Goal: Communication & Community: Answer question/provide support

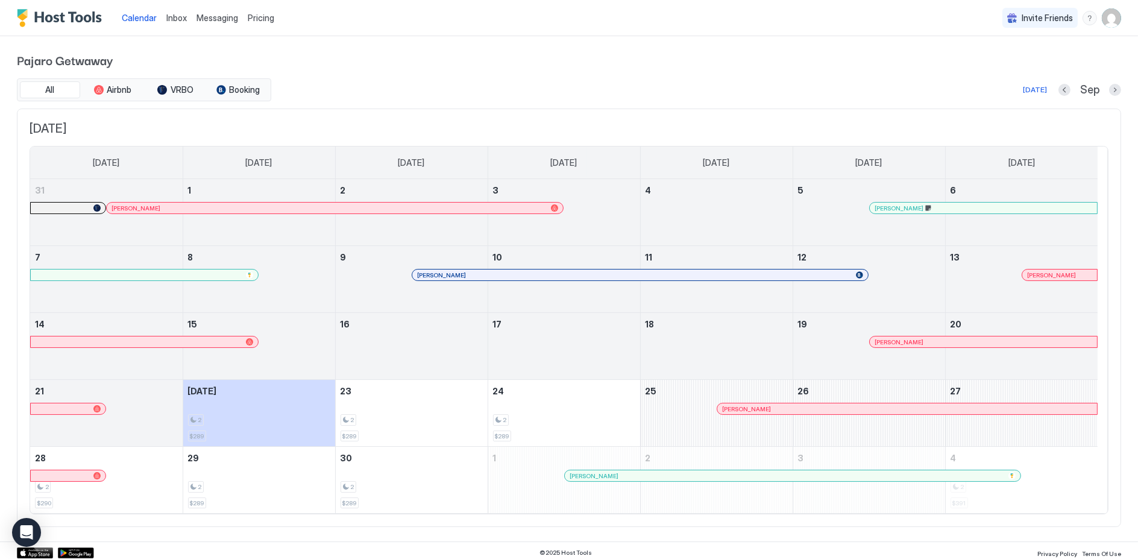
click at [218, 17] on span "Messaging" at bounding box center [218, 18] width 42 height 10
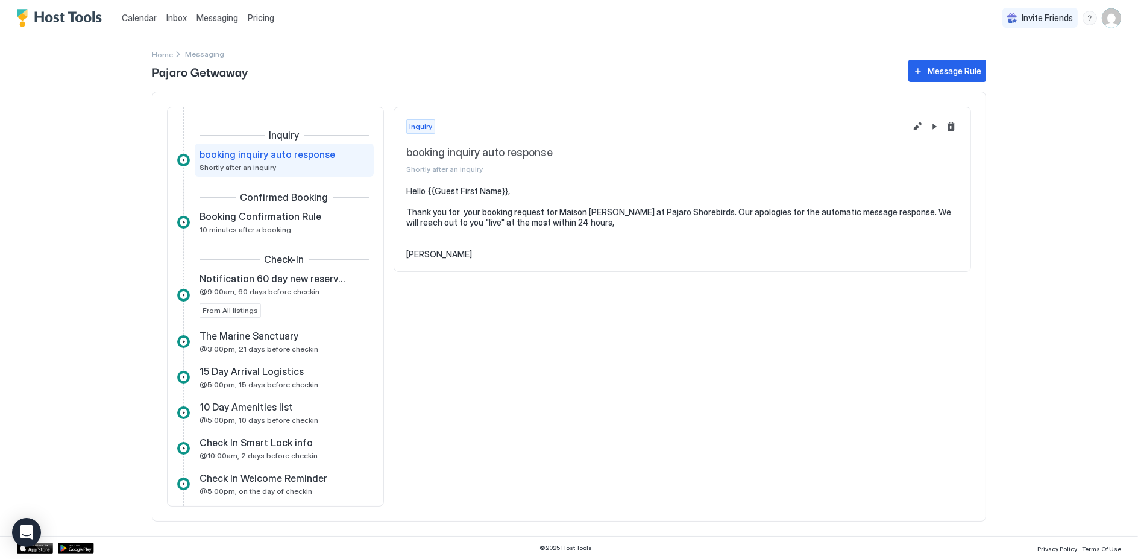
click at [172, 17] on span "Inbox" at bounding box center [176, 18] width 20 height 10
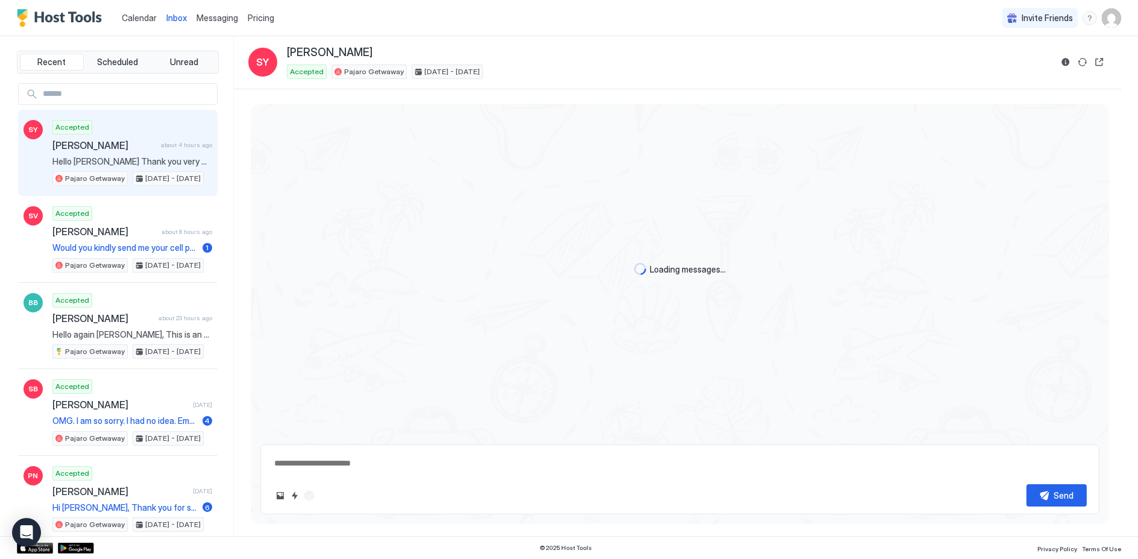
scroll to position [145, 0]
click at [105, 151] on div "Accepted [PERSON_NAME] about 4 hours ago Hello [PERSON_NAME] Thank you very muc…" at bounding box center [132, 153] width 160 height 66
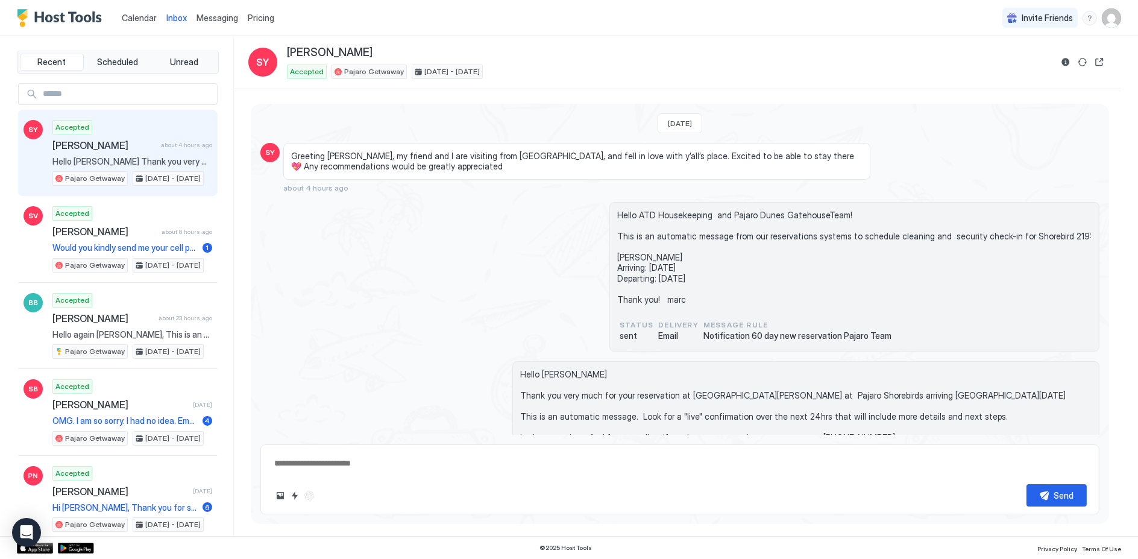
scroll to position [0, 0]
click at [89, 143] on span "[PERSON_NAME]" at bounding box center [104, 145] width 104 height 12
click at [1066, 58] on button "Reservation information" at bounding box center [1066, 62] width 14 height 14
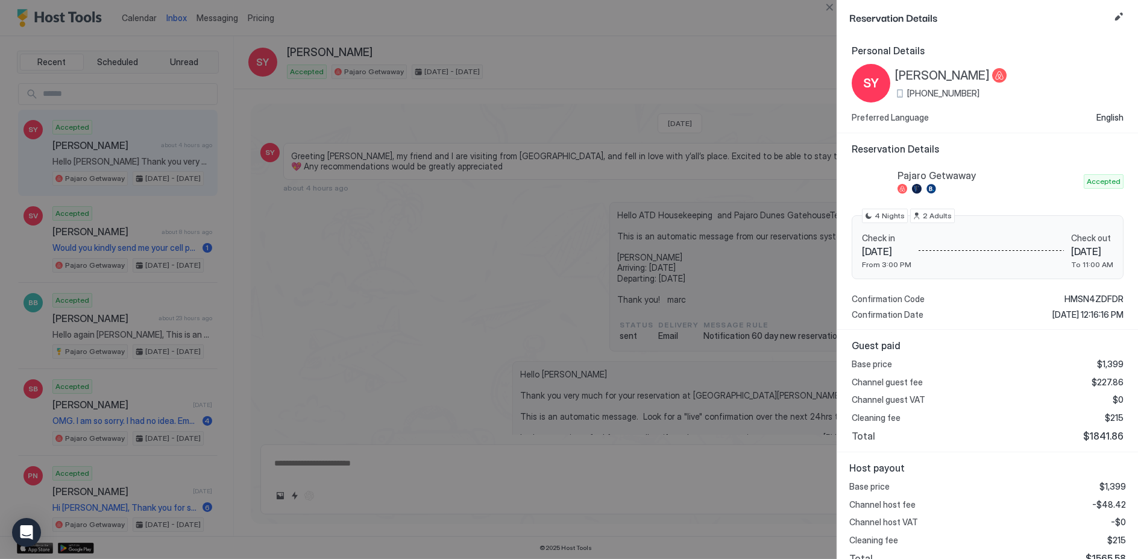
scroll to position [14, 0]
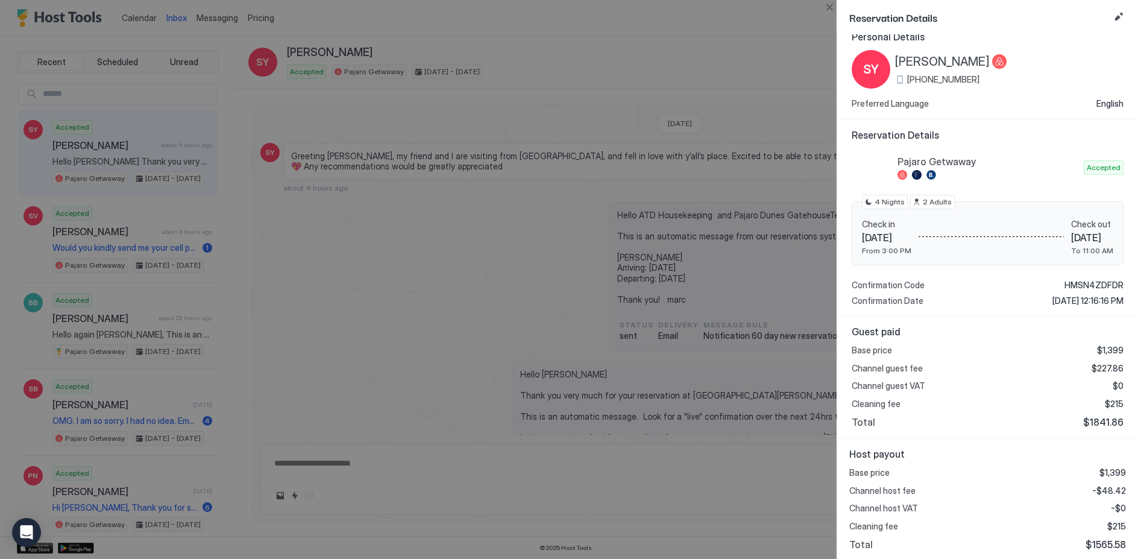
click at [898, 78] on div "[PHONE_NUMBER]" at bounding box center [951, 79] width 112 height 11
drag, startPoint x: 980, startPoint y: 77, endPoint x: 901, endPoint y: 77, distance: 79.0
click at [901, 77] on div "SY [PERSON_NAME] [PHONE_NUMBER]" at bounding box center [988, 69] width 272 height 39
copy span "[PHONE_NUMBER]"
click at [664, 39] on div at bounding box center [569, 279] width 1138 height 559
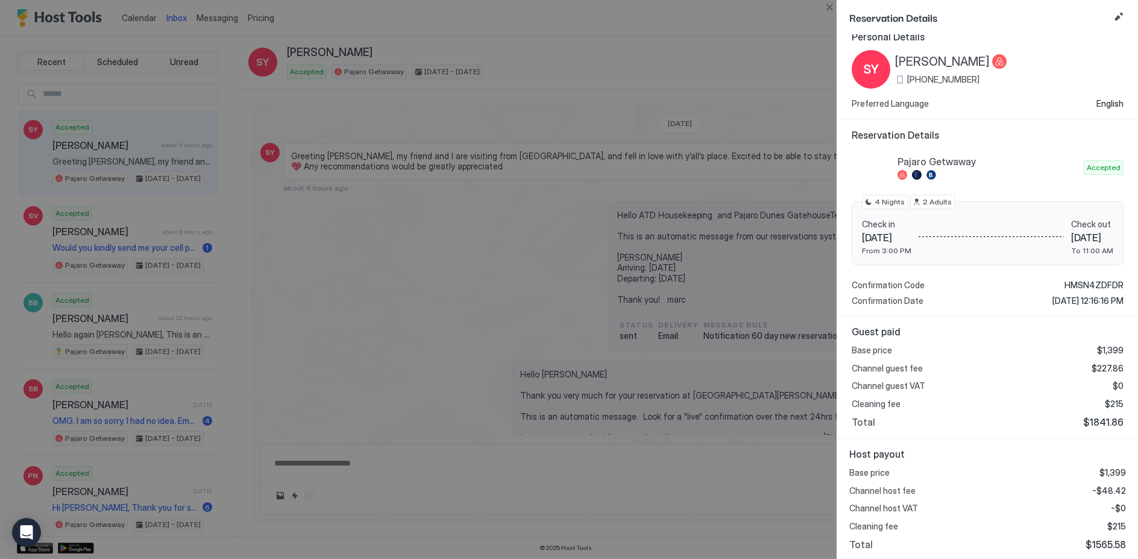
click at [291, 494] on div at bounding box center [569, 279] width 1138 height 559
click at [949, 14] on span "Reservation Details" at bounding box center [979, 17] width 260 height 15
click at [827, 5] on button "Close" at bounding box center [829, 7] width 14 height 14
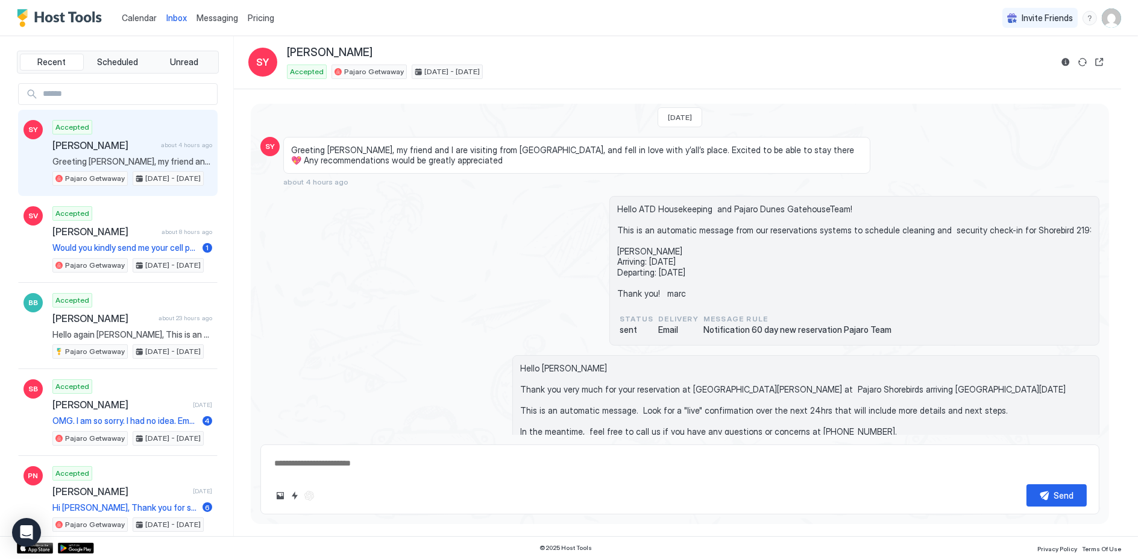
scroll to position [0, 0]
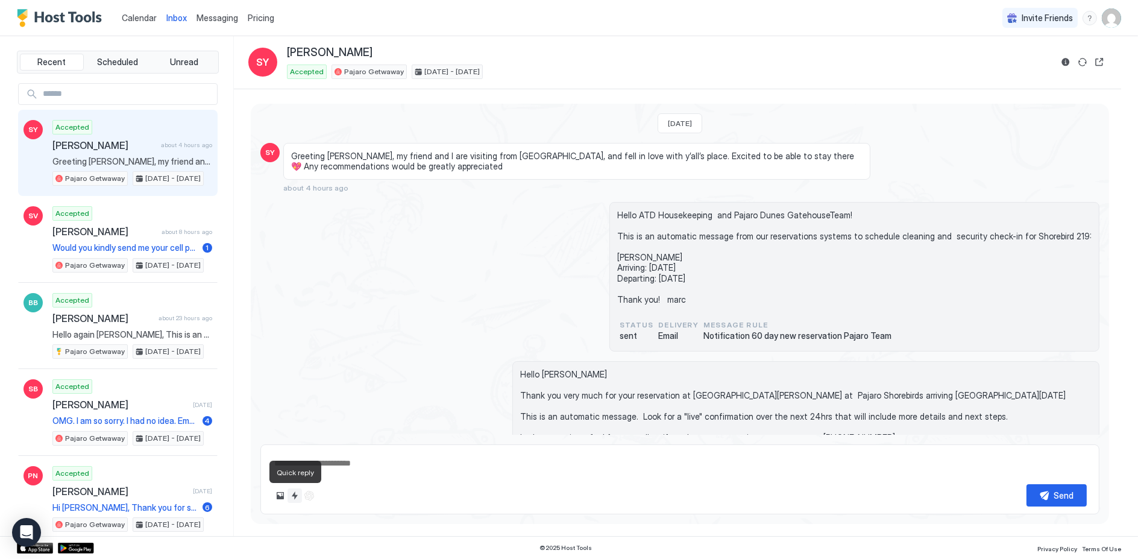
click at [292, 493] on button "Quick reply" at bounding box center [295, 495] width 14 height 14
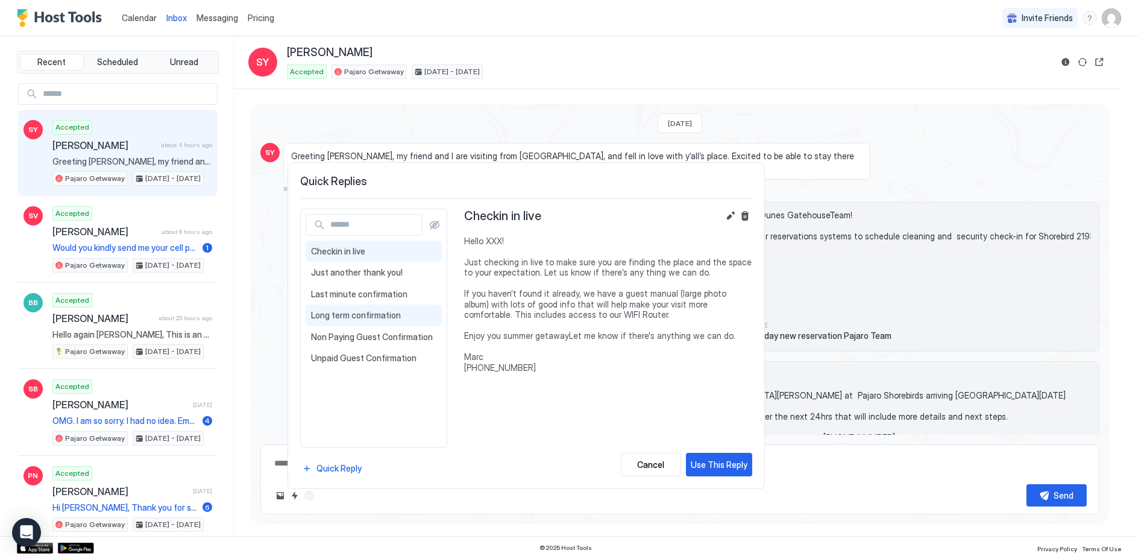
click at [347, 313] on span "Long term confirmation" at bounding box center [373, 315] width 125 height 11
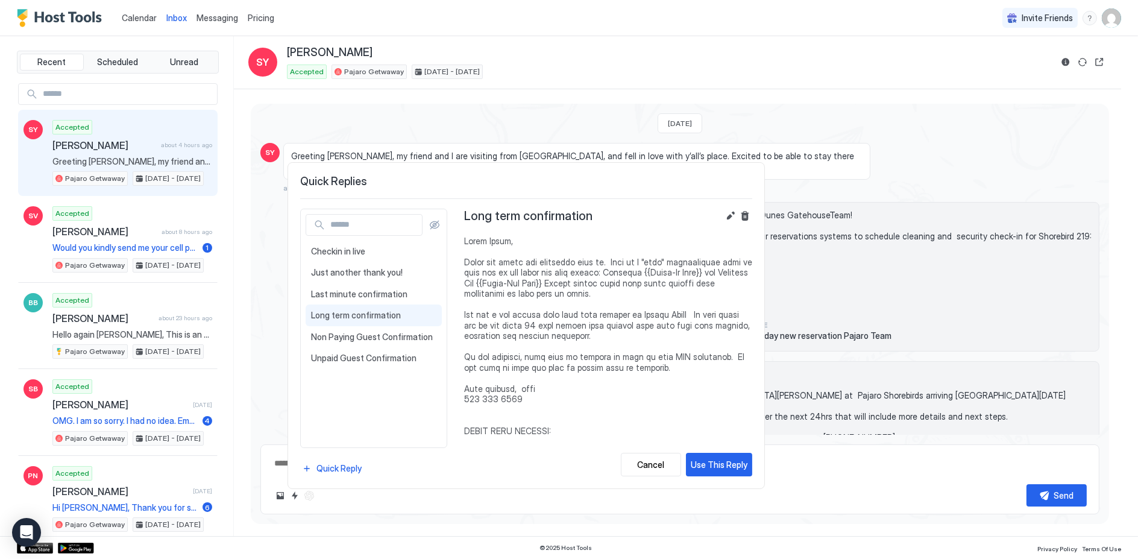
click at [506, 239] on span at bounding box center [608, 431] width 288 height 391
click at [729, 216] on button "Edit" at bounding box center [730, 216] width 14 height 14
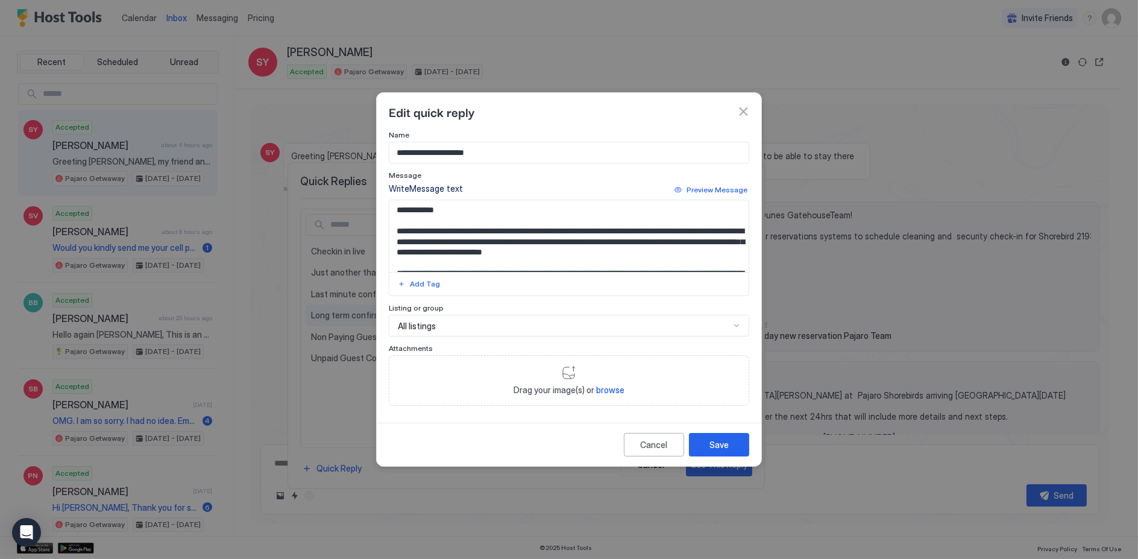
click at [441, 211] on textarea "Input Field" at bounding box center [569, 236] width 360 height 72
click at [535, 231] on textarea "Input Field" at bounding box center [569, 236] width 360 height 72
click at [455, 210] on textarea "Input Field" at bounding box center [569, 236] width 360 height 72
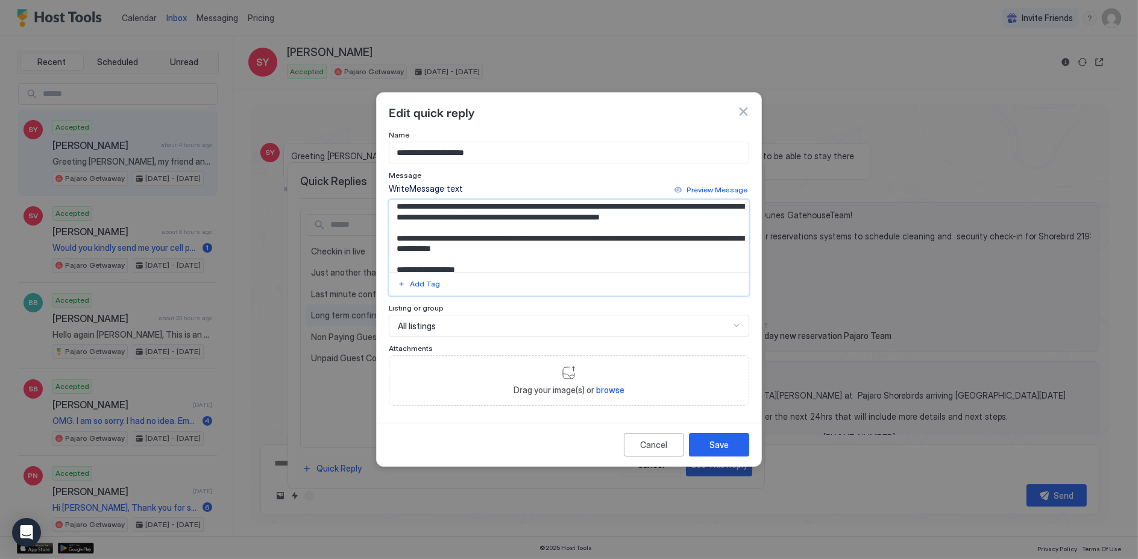
click at [474, 206] on textarea "Input Field" at bounding box center [569, 236] width 360 height 72
click at [406, 230] on textarea "Input Field" at bounding box center [569, 236] width 360 height 72
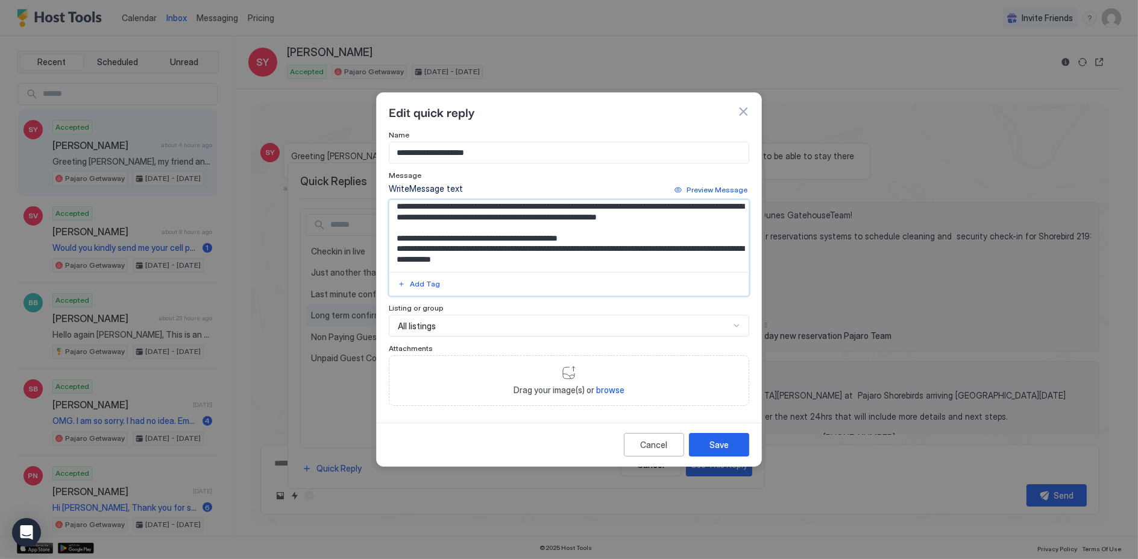
click at [499, 241] on textarea "Input Field" at bounding box center [569, 236] width 360 height 72
click at [614, 239] on textarea "Input Field" at bounding box center [569, 236] width 360 height 72
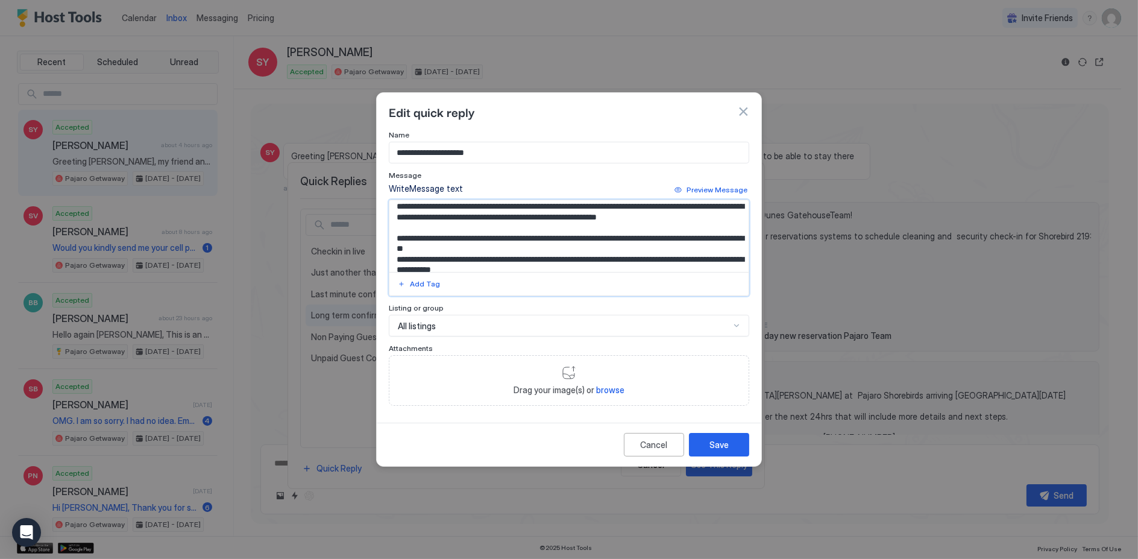
paste textarea "**********"
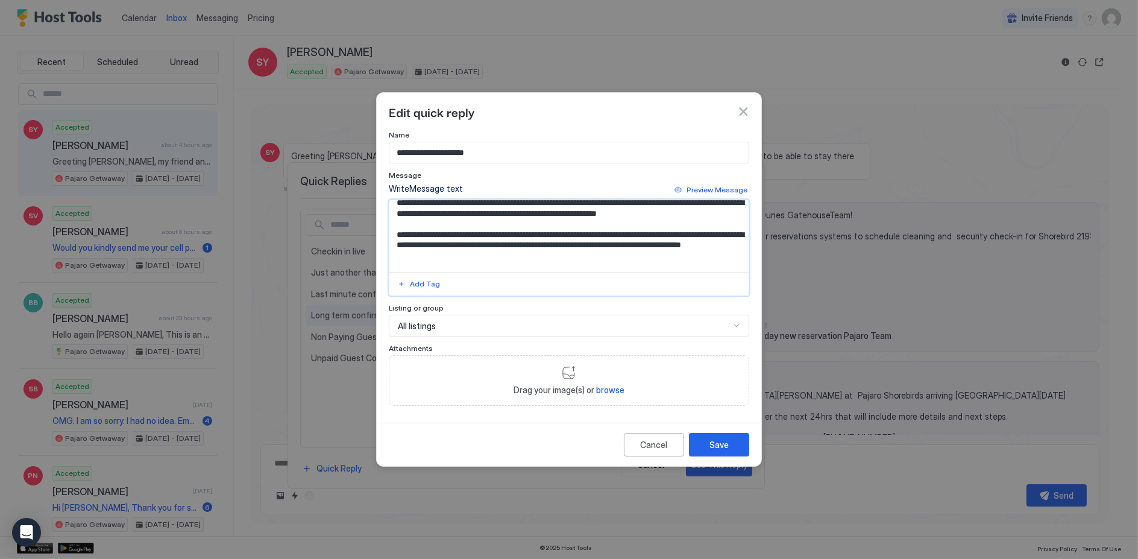
scroll to position [91, 0]
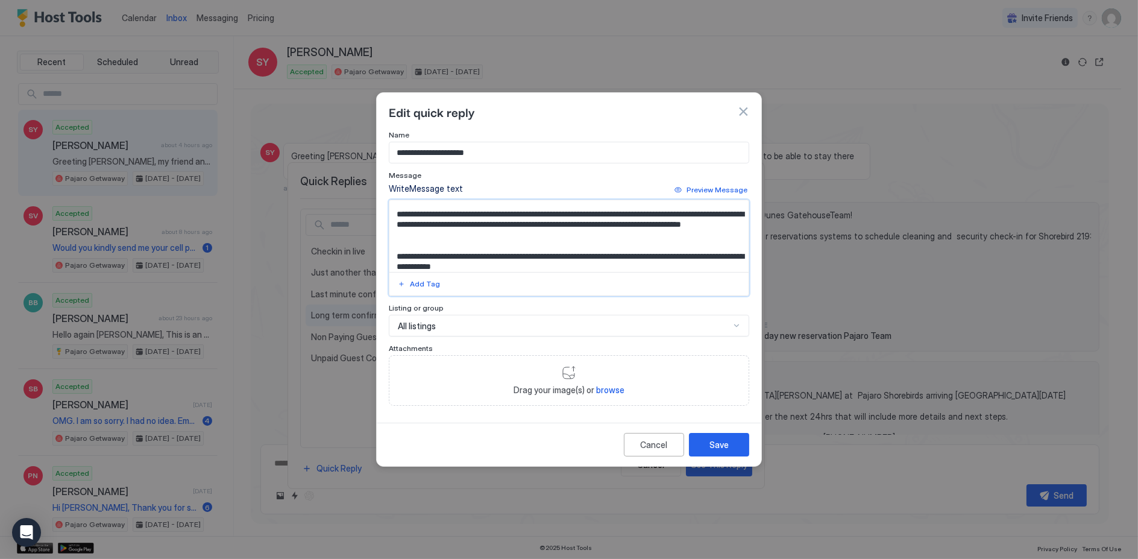
click at [532, 246] on textarea "Input Field" at bounding box center [569, 236] width 360 height 72
drag, startPoint x: 532, startPoint y: 247, endPoint x: 390, endPoint y: 230, distance: 142.6
click at [390, 230] on textarea "Input Field" at bounding box center [569, 236] width 360 height 72
click at [407, 242] on textarea "Input Field" at bounding box center [569, 236] width 360 height 72
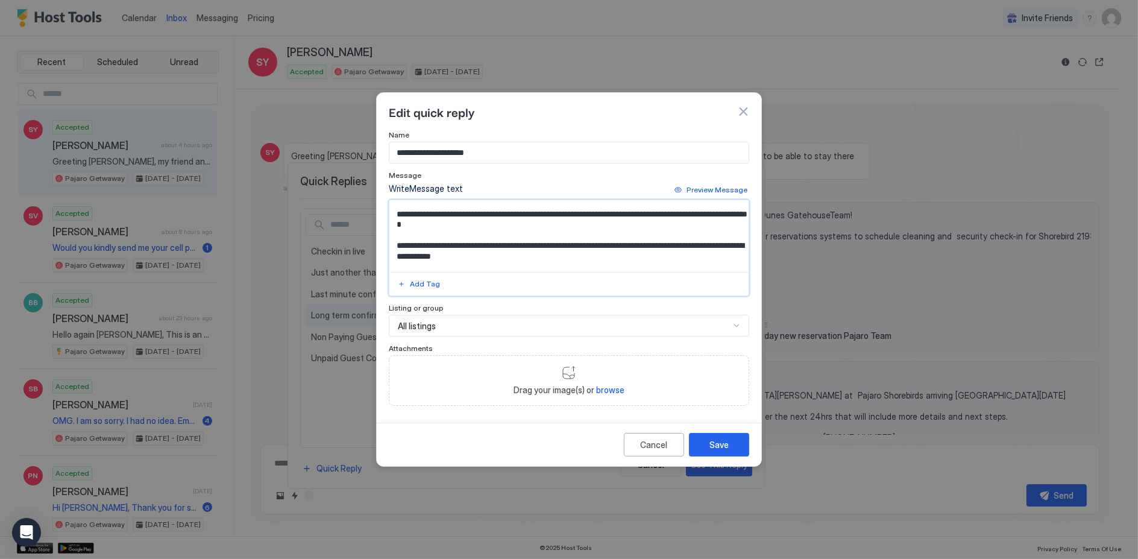
type textarea "**********"
click at [414, 350] on span "Attachments" at bounding box center [411, 348] width 44 height 9
click at [415, 349] on span "Attachments" at bounding box center [411, 348] width 44 height 9
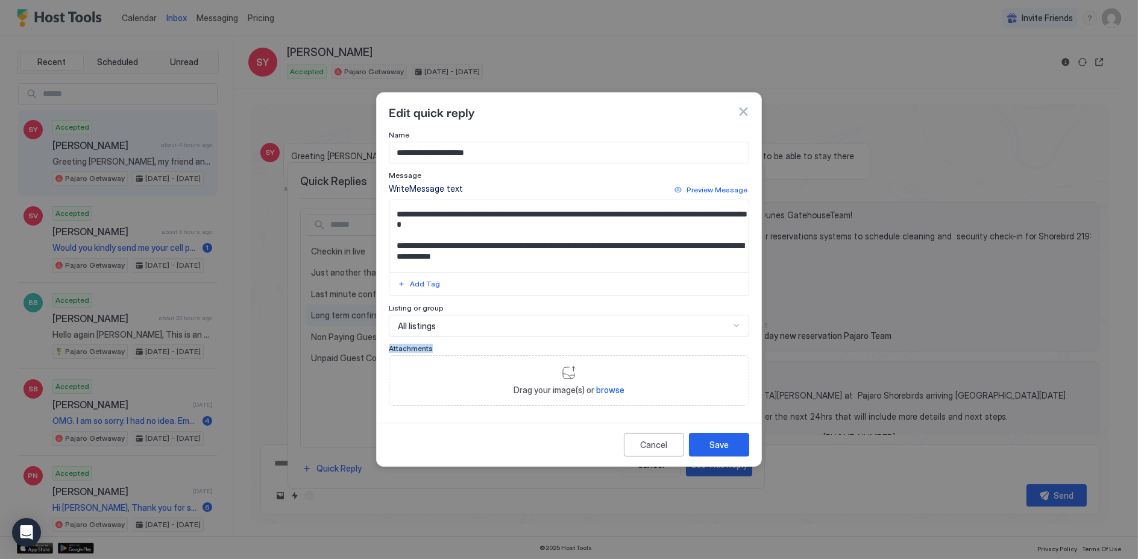
click at [413, 351] on span "Attachments" at bounding box center [411, 348] width 44 height 9
click at [414, 349] on span "Attachments" at bounding box center [411, 348] width 44 height 9
click at [432, 352] on div "Attachments" at bounding box center [569, 349] width 360 height 11
click at [615, 387] on span "browse" at bounding box center [610, 390] width 28 height 10
type input "**********"
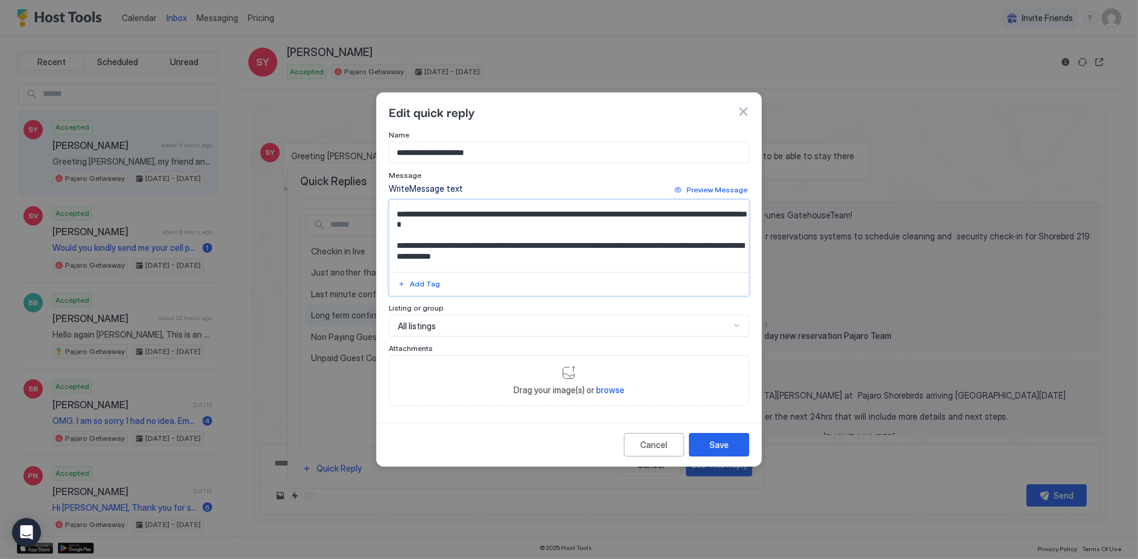
click at [446, 232] on textarea "Input Field" at bounding box center [569, 236] width 360 height 72
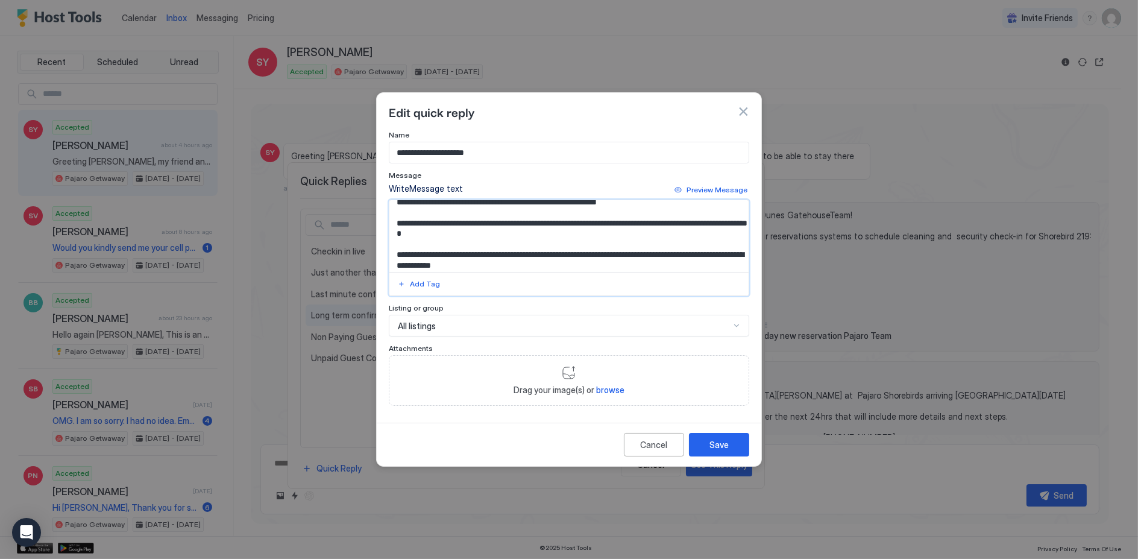
scroll to position [0, 0]
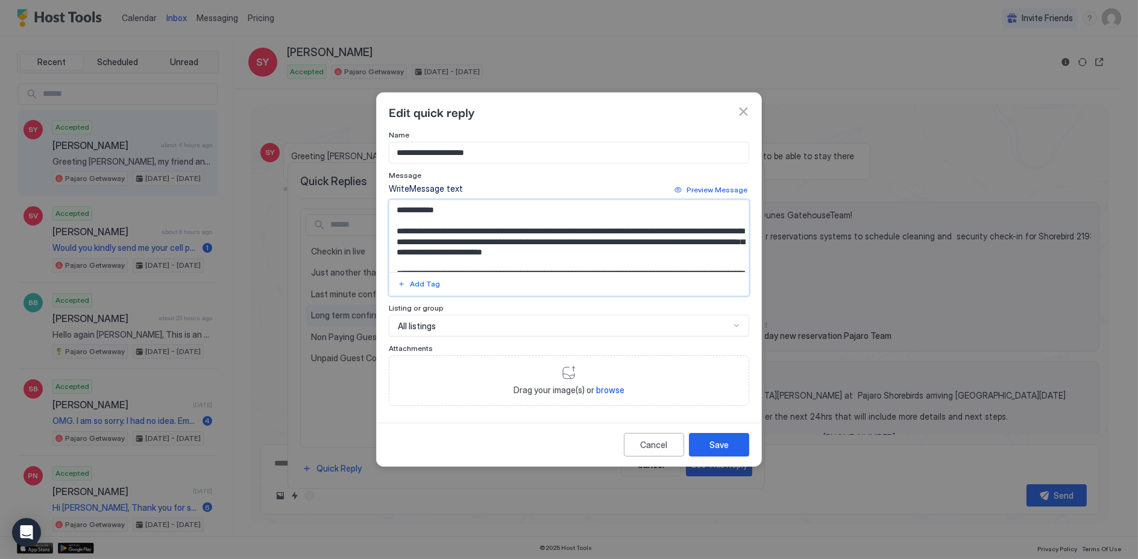
drag, startPoint x: 473, startPoint y: 225, endPoint x: 590, endPoint y: 229, distance: 117.0
click at [590, 229] on textarea "Input Field" at bounding box center [569, 236] width 360 height 72
click at [849, 227] on div at bounding box center [569, 279] width 1138 height 559
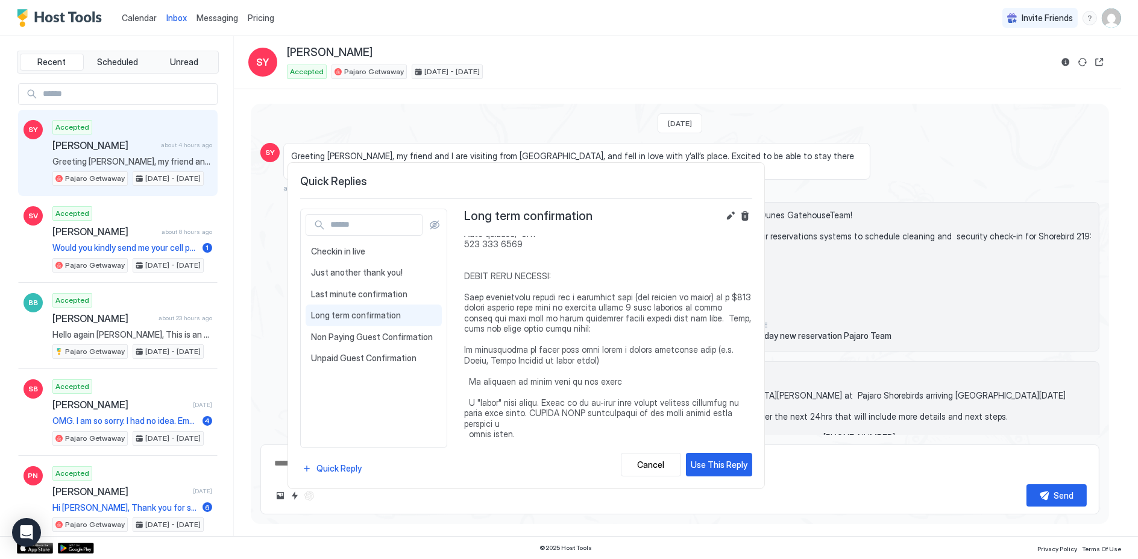
scroll to position [184, 0]
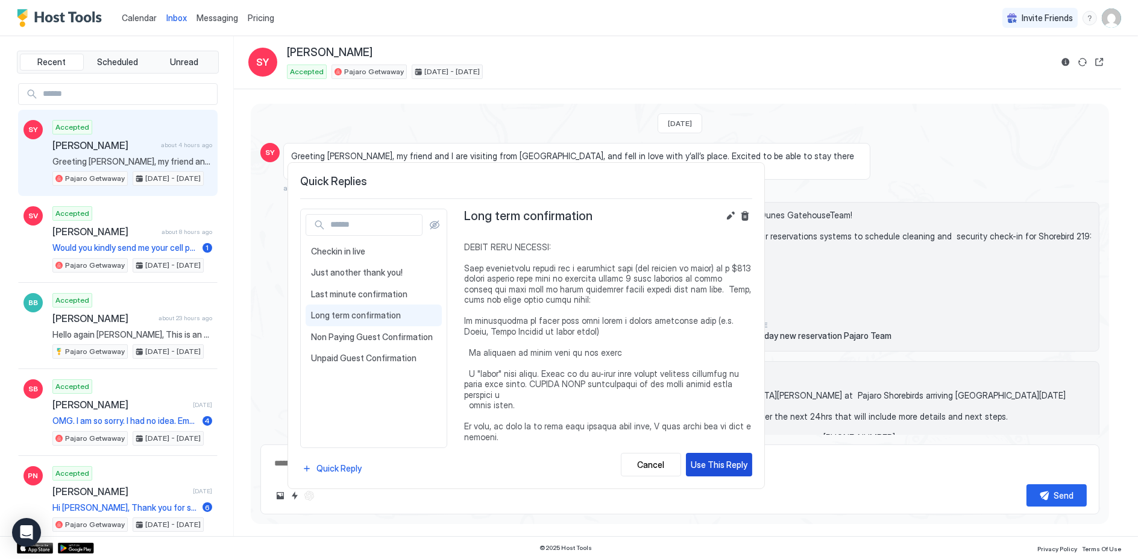
click at [708, 461] on div "Use This Reply" at bounding box center [719, 464] width 57 height 13
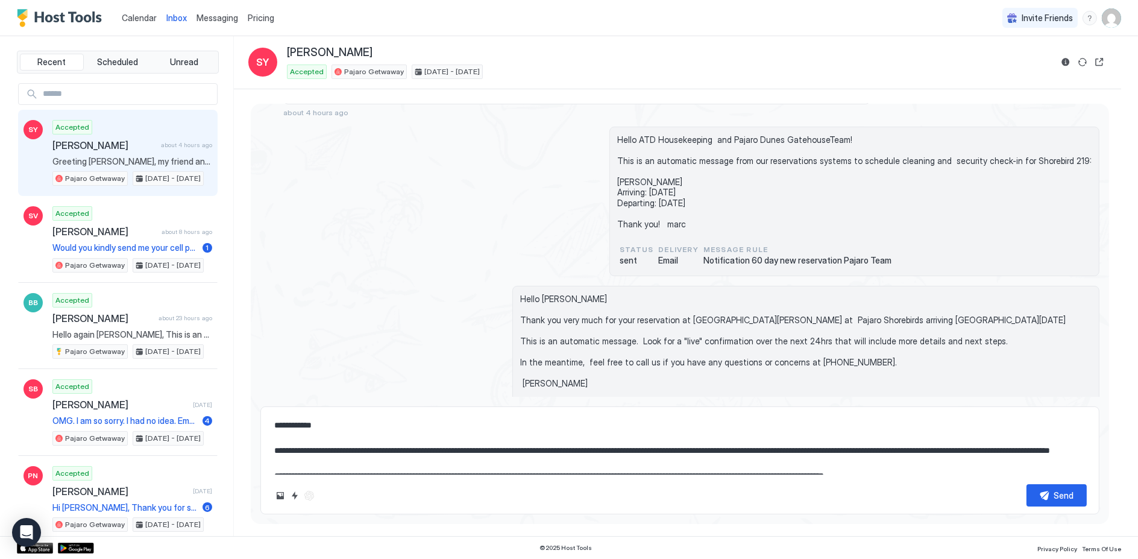
scroll to position [142, 0]
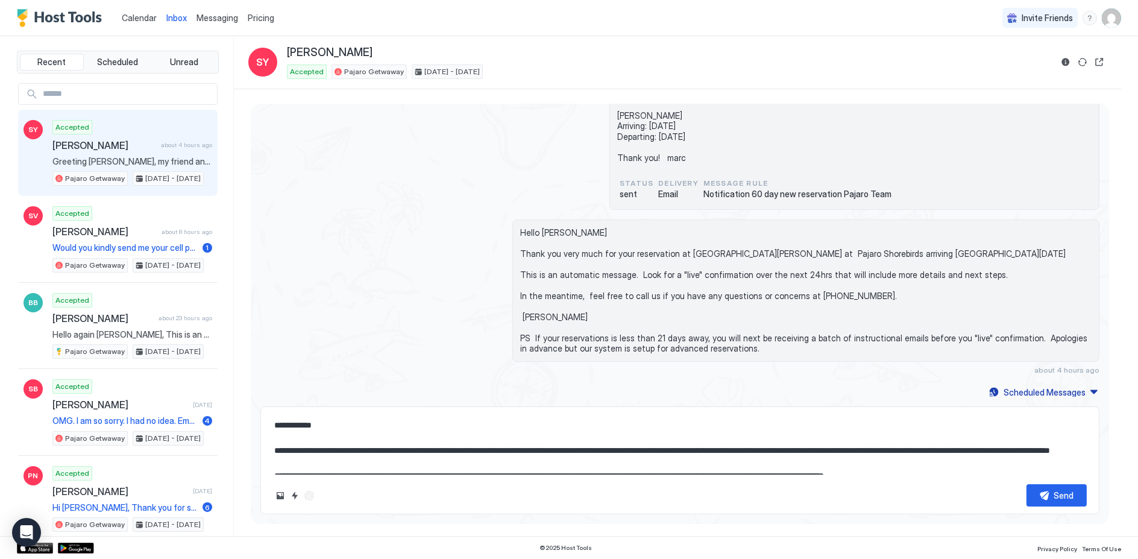
click at [318, 425] on textarea at bounding box center [680, 444] width 814 height 60
click at [319, 423] on textarea at bounding box center [680, 444] width 814 height 60
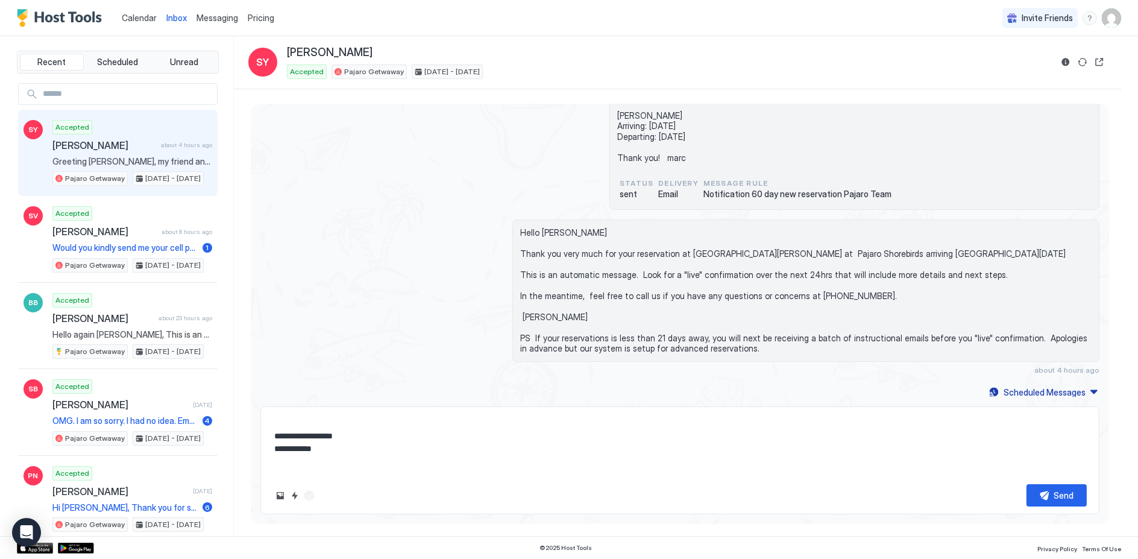
scroll to position [24, 0]
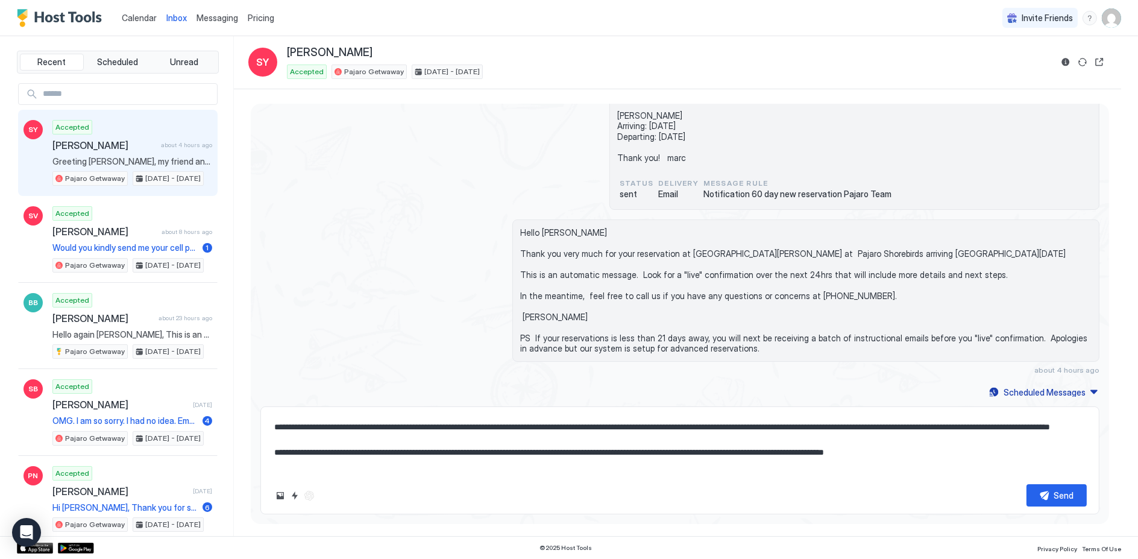
click at [354, 467] on textarea at bounding box center [680, 444] width 814 height 60
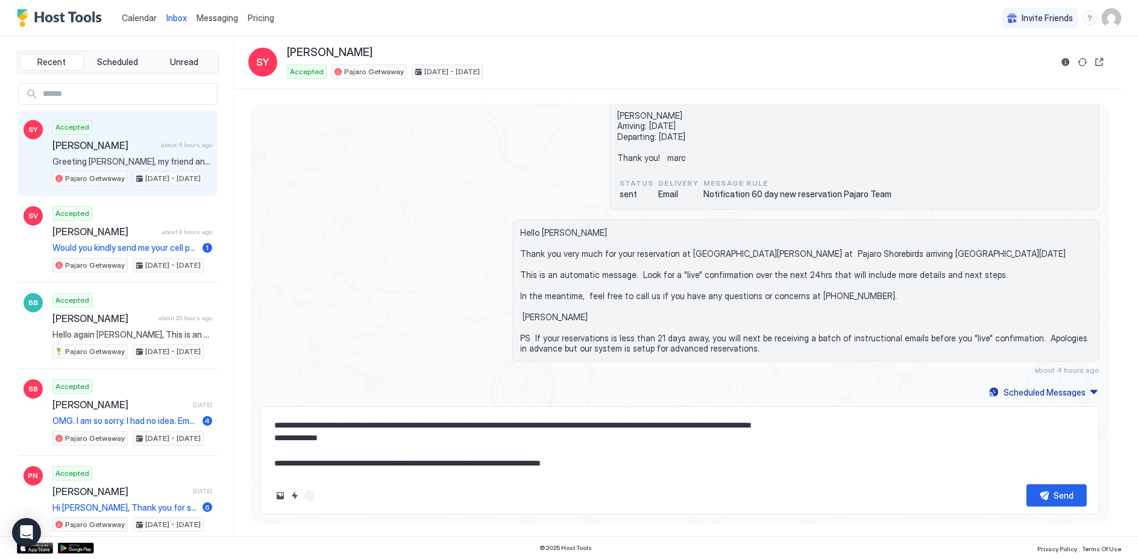
scroll to position [291, 0]
click at [289, 470] on textarea at bounding box center [680, 444] width 814 height 60
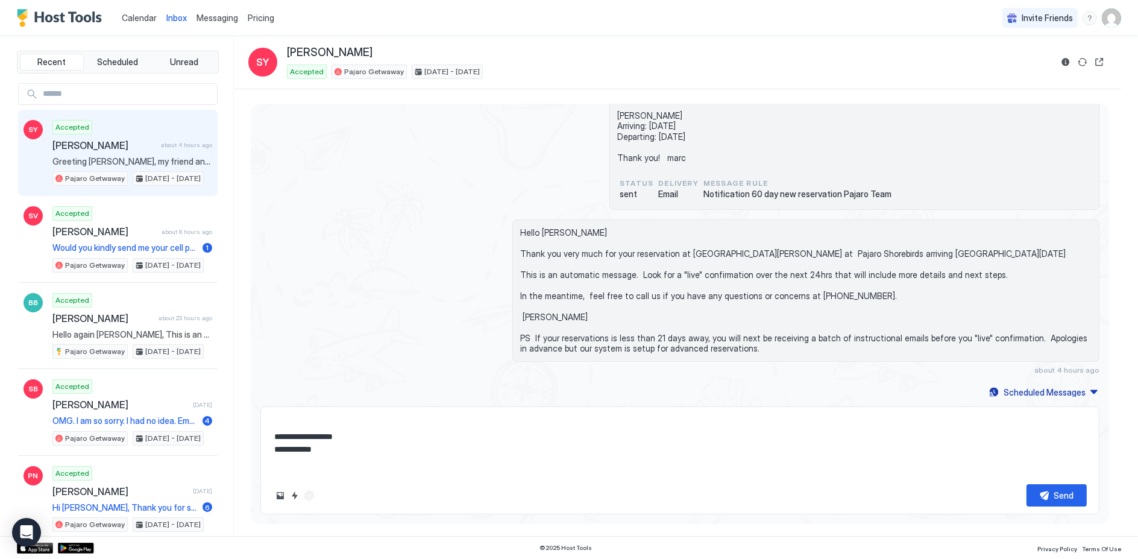
scroll to position [23, 0]
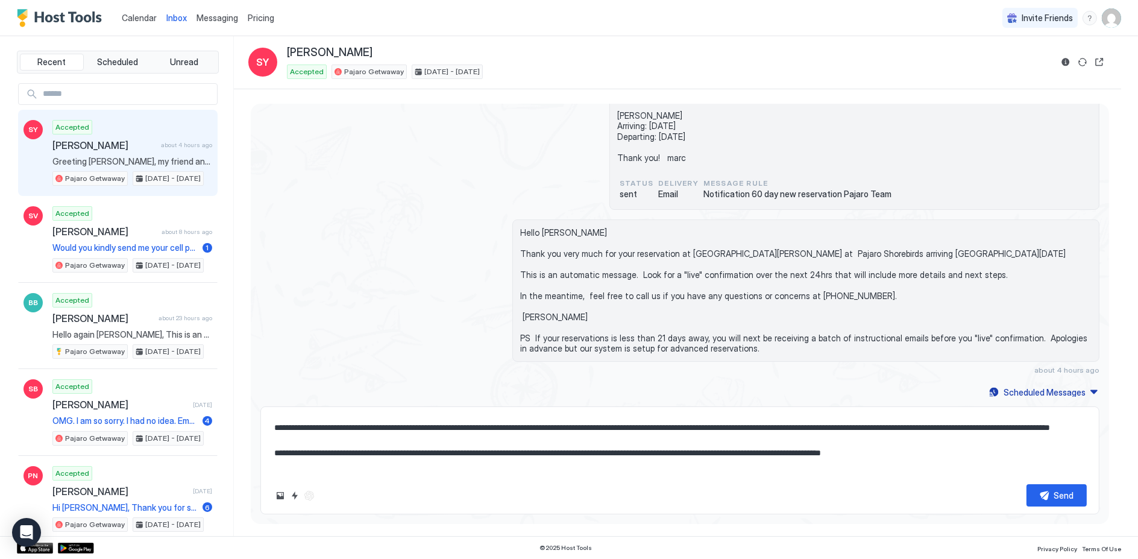
click at [937, 469] on textarea at bounding box center [680, 444] width 814 height 60
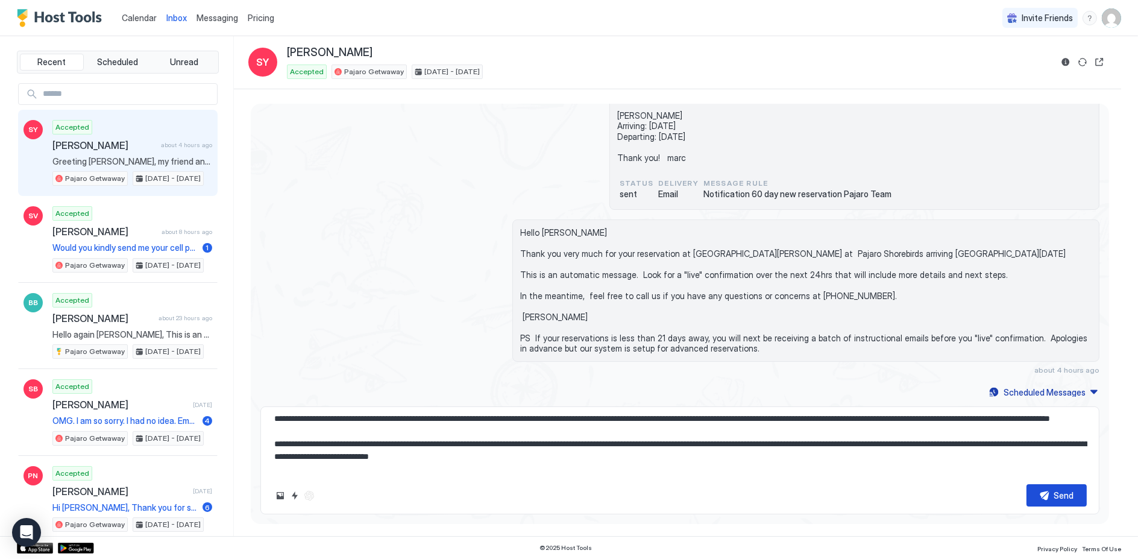
type textarea "**********"
click at [1045, 497] on button "Send" at bounding box center [1057, 495] width 60 height 22
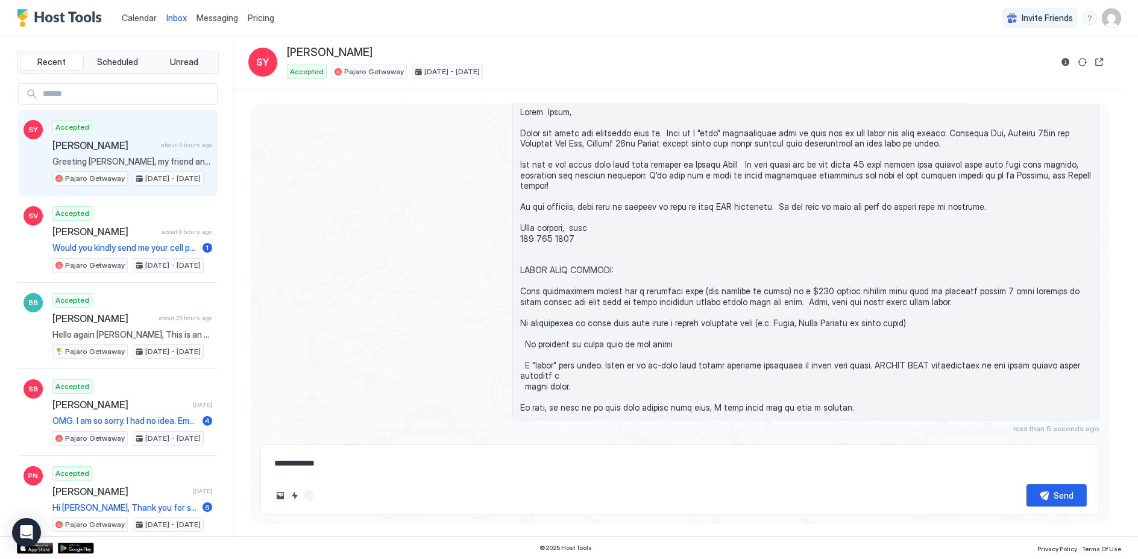
click at [290, 461] on textarea at bounding box center [680, 463] width 814 height 22
